Goal: Transaction & Acquisition: Obtain resource

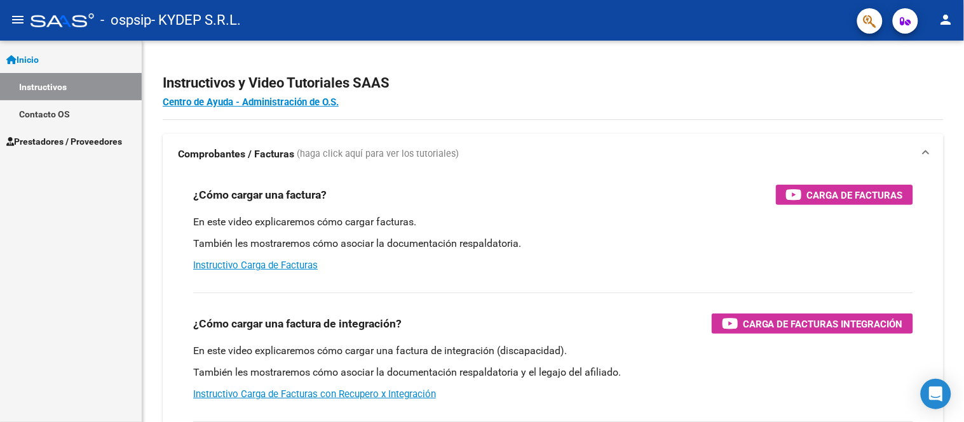
click at [88, 137] on span "Prestadores / Proveedores" at bounding box center [64, 142] width 116 height 14
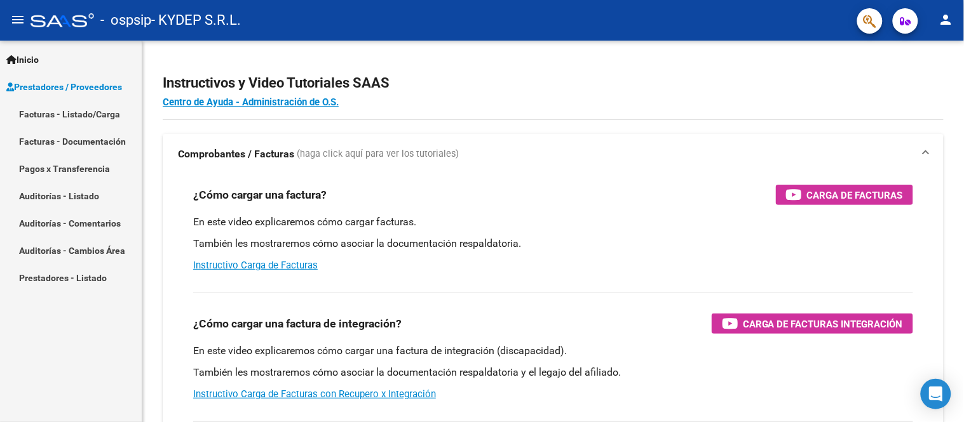
click at [97, 146] on link "Facturas - Documentación" at bounding box center [71, 141] width 142 height 27
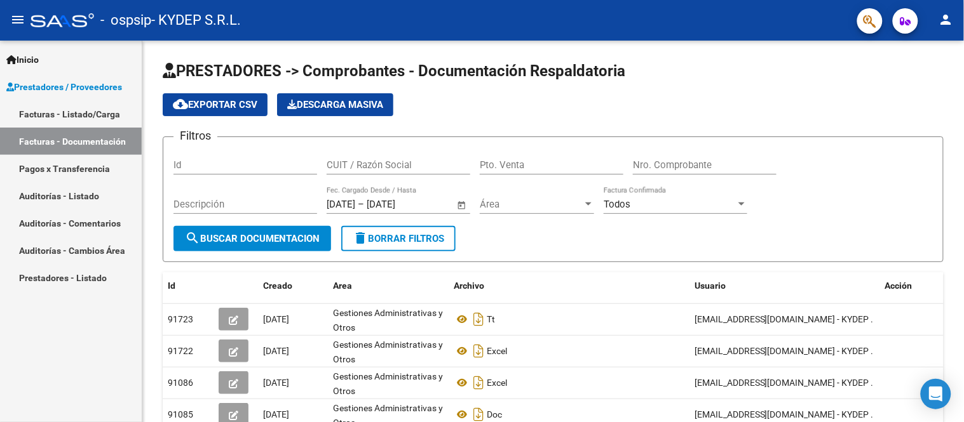
click at [87, 93] on span "Prestadores / Proveedores" at bounding box center [64, 87] width 116 height 14
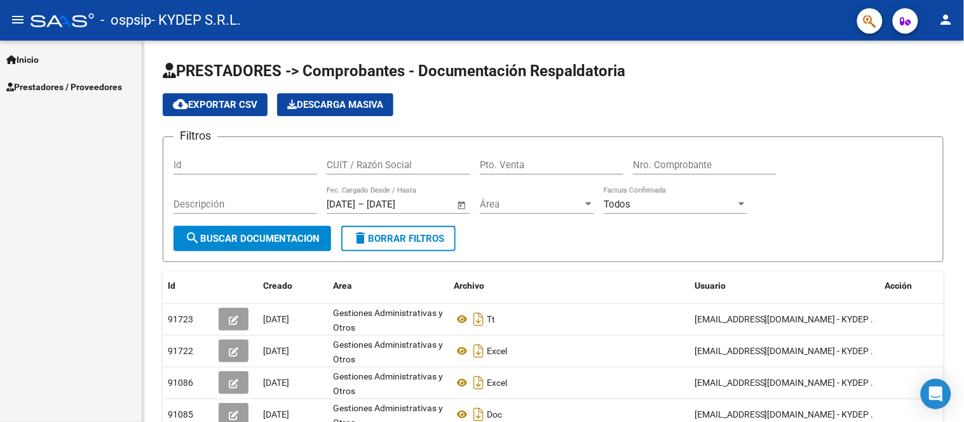
click at [90, 115] on div "Inicio Instructivos Contacto OS Prestadores / Proveedores Facturas - Listado/Ca…" at bounding box center [71, 232] width 142 height 382
click at [98, 88] on span "Prestadores / Proveedores" at bounding box center [64, 87] width 116 height 14
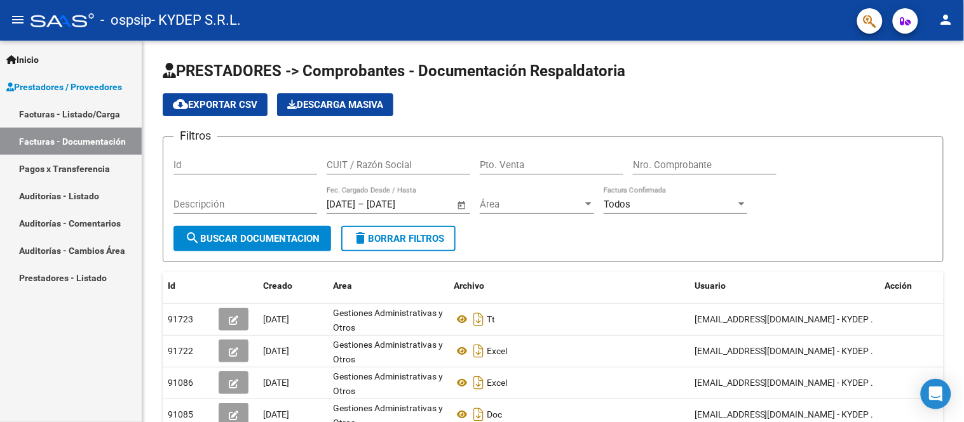
click at [98, 121] on link "Facturas - Listado/Carga" at bounding box center [71, 113] width 142 height 27
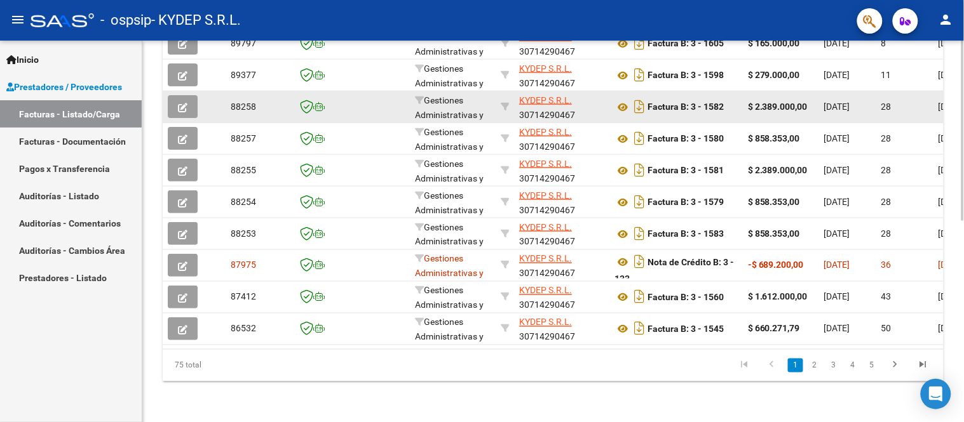
scroll to position [426, 0]
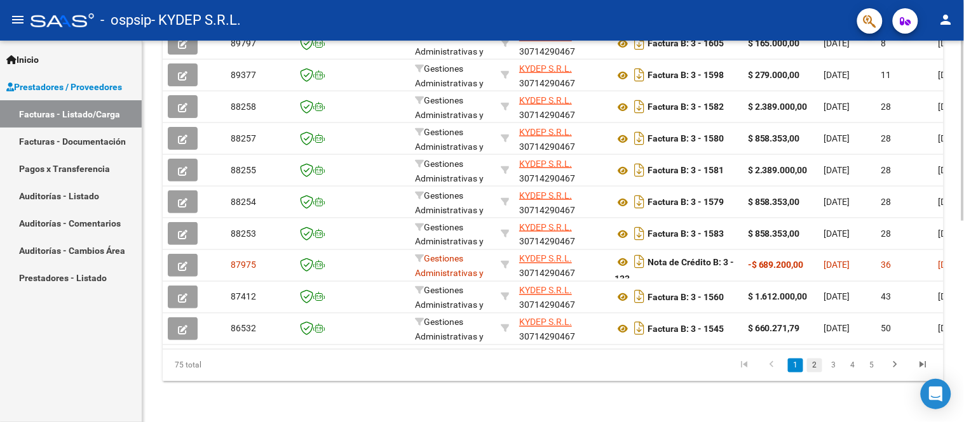
click at [813, 364] on link "2" at bounding box center [814, 366] width 15 height 14
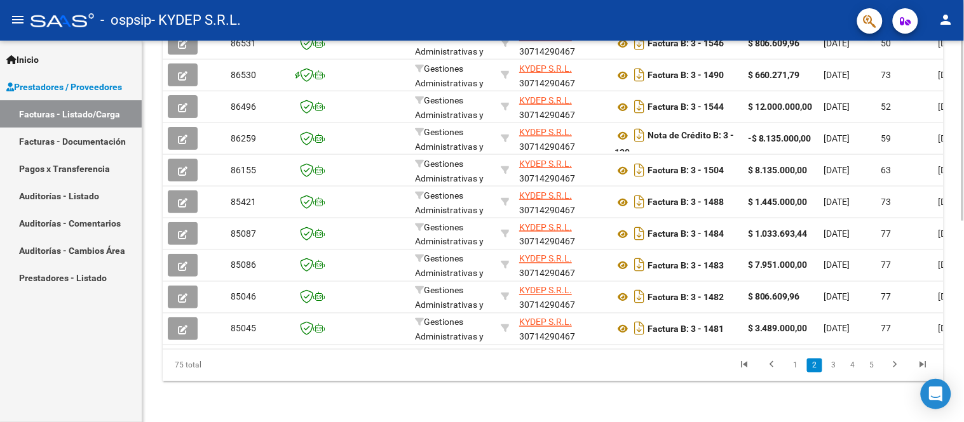
scroll to position [356, 0]
click at [835, 366] on link "3" at bounding box center [833, 366] width 15 height 14
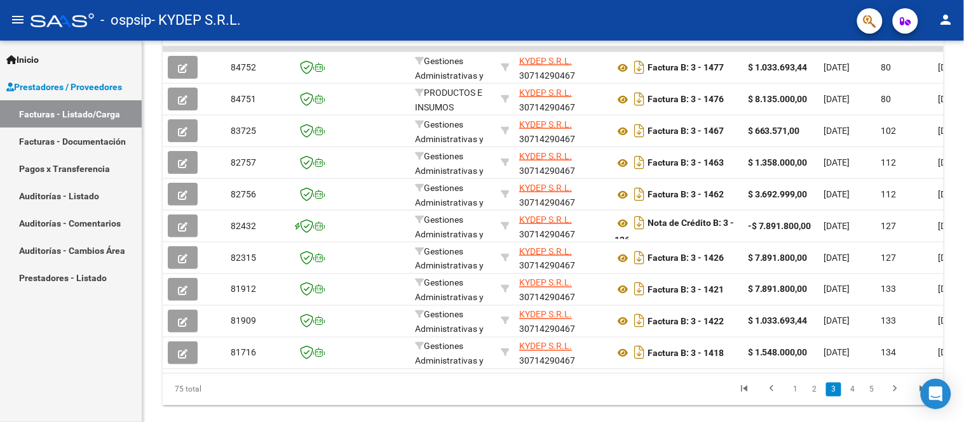
scroll to position [426, 0]
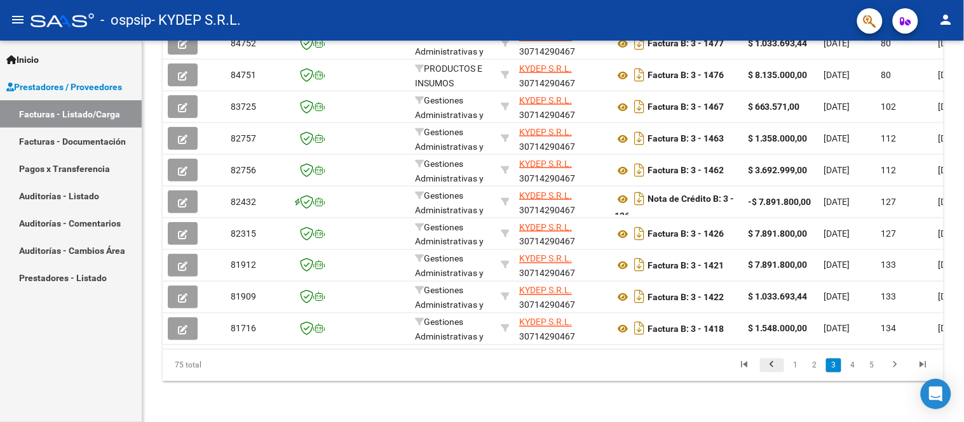
click at [773, 364] on icon "go to previous page" at bounding box center [772, 367] width 17 height 15
click at [785, 364] on div "75 total 1 2 3 4 5" at bounding box center [553, 366] width 781 height 32
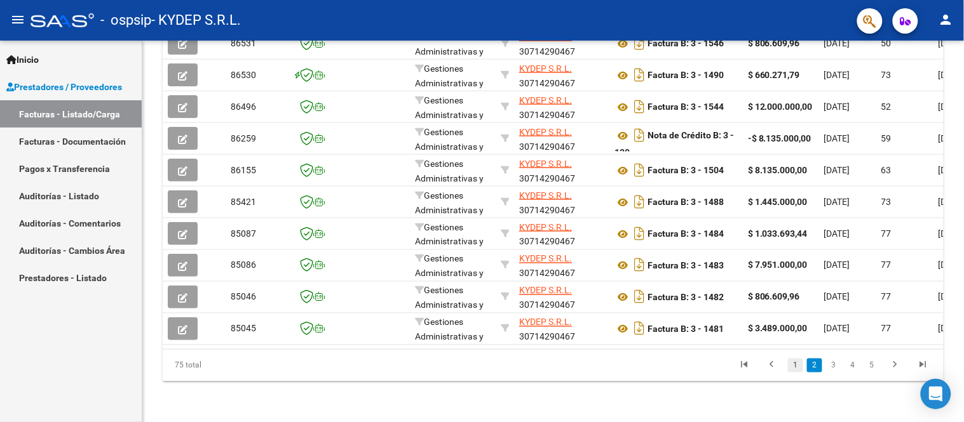
click at [795, 364] on link "1" at bounding box center [795, 366] width 15 height 14
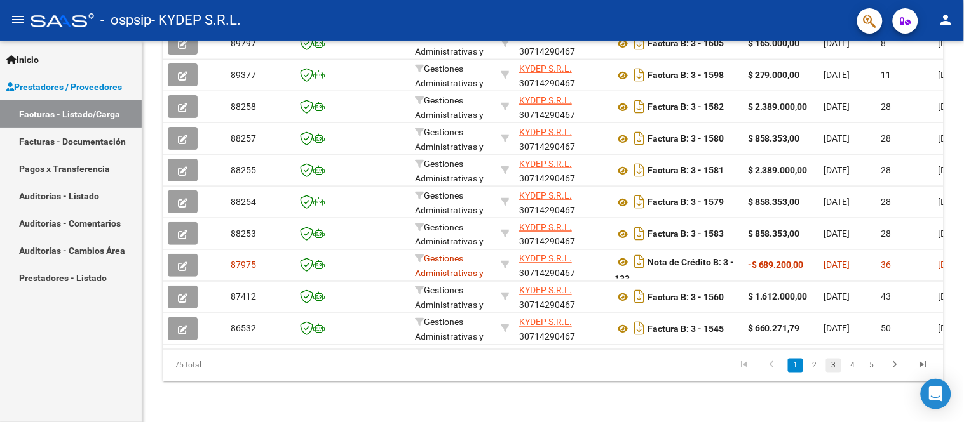
click at [839, 360] on link "3" at bounding box center [833, 366] width 15 height 14
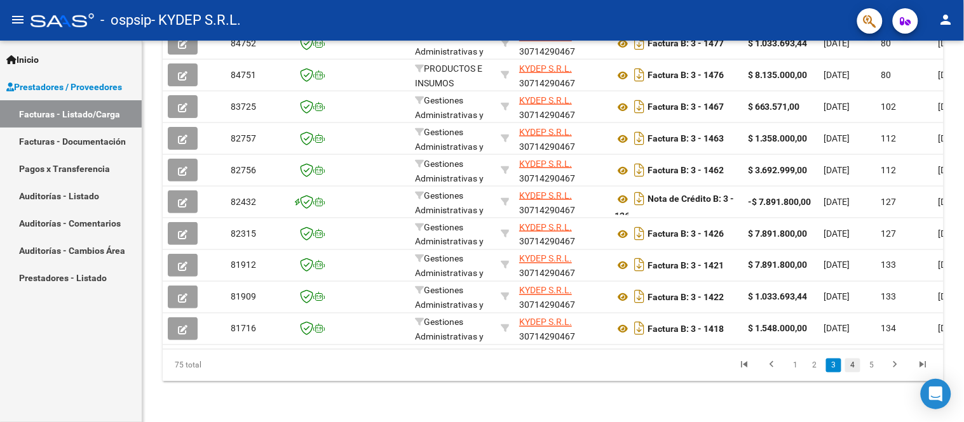
click at [849, 362] on link "4" at bounding box center [852, 366] width 15 height 14
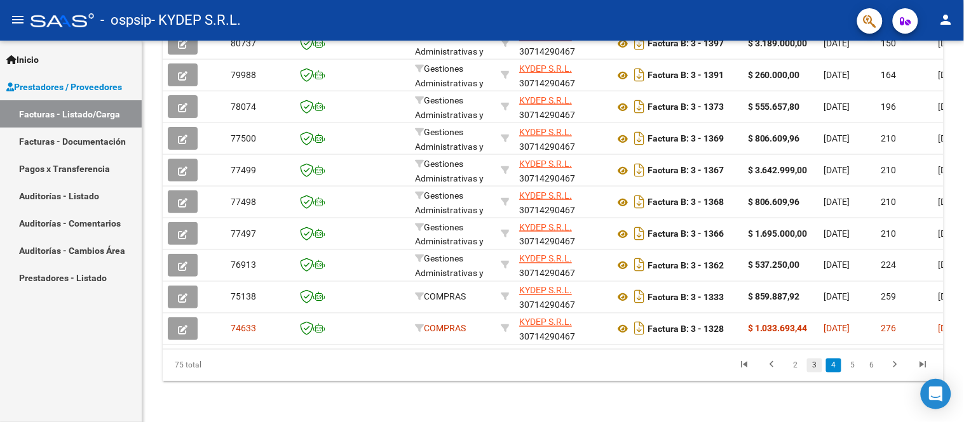
click at [816, 365] on link "3" at bounding box center [814, 366] width 15 height 14
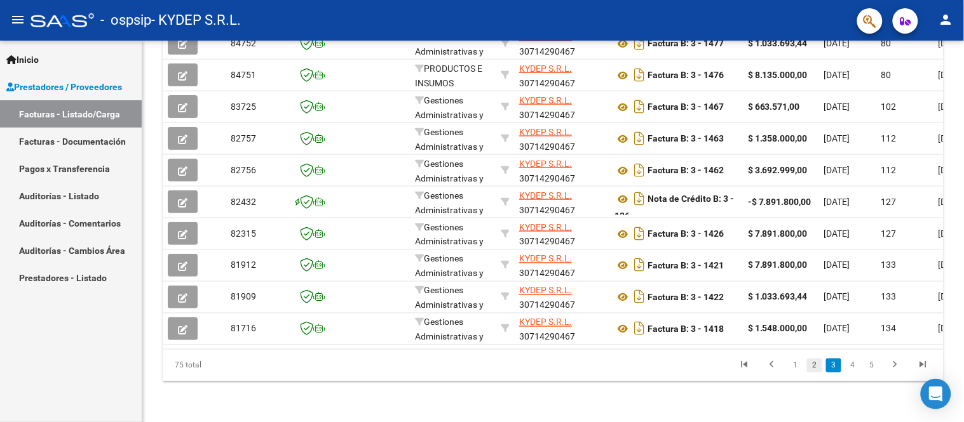
click at [811, 369] on link "2" at bounding box center [814, 366] width 15 height 14
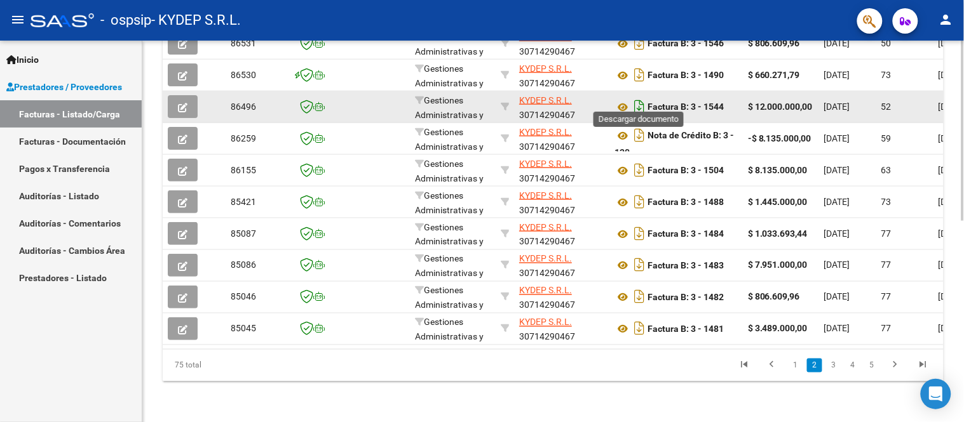
click at [637, 100] on icon "Descargar documento" at bounding box center [639, 107] width 17 height 20
